Goal: Task Accomplishment & Management: Use online tool/utility

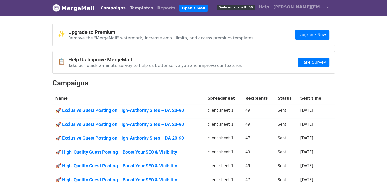
click at [134, 6] on link "Templates" at bounding box center [141, 8] width 27 height 10
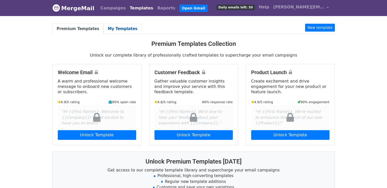
click at [121, 29] on link "My Templates" at bounding box center [122, 29] width 38 height 10
click at [114, 29] on link "My Templates" at bounding box center [122, 29] width 38 height 10
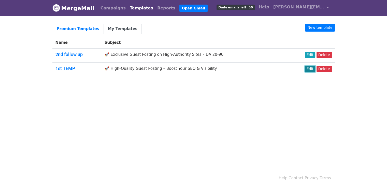
click at [308, 70] on link "Edit" at bounding box center [309, 69] width 10 height 6
